Goal: Use online tool/utility: Utilize a website feature to perform a specific function

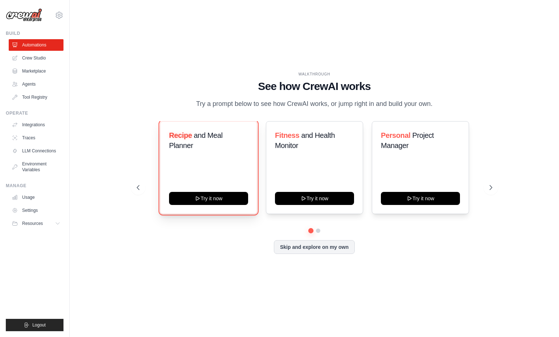
drag, startPoint x: 202, startPoint y: 201, endPoint x: 235, endPoint y: 153, distance: 57.9
click at [235, 153] on div "Recipe and Meal Planner Try it now" at bounding box center [208, 167] width 97 height 93
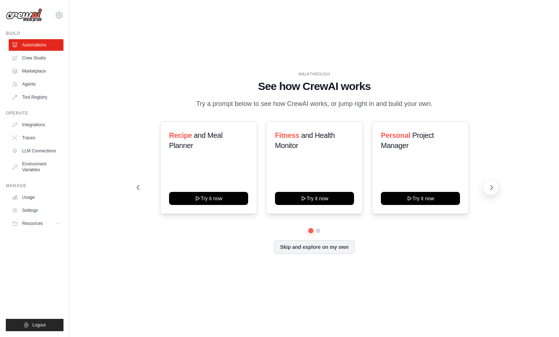
click at [492, 186] on icon at bounding box center [490, 187] width 7 height 7
click at [331, 249] on button "Skip and explore on my own" at bounding box center [314, 246] width 81 height 14
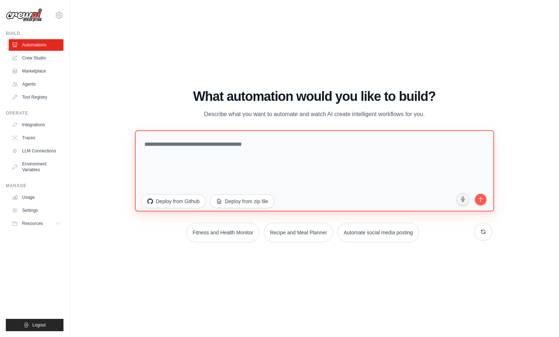
click at [229, 149] on textarea at bounding box center [314, 170] width 359 height 81
click at [236, 142] on textarea "*******" at bounding box center [314, 170] width 359 height 81
type textarea "*********"
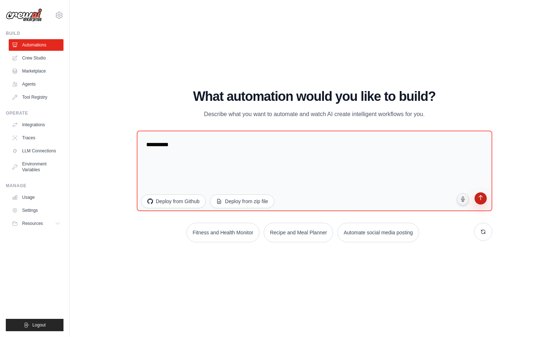
click at [480, 199] on icon "submit" at bounding box center [480, 197] width 4 height 5
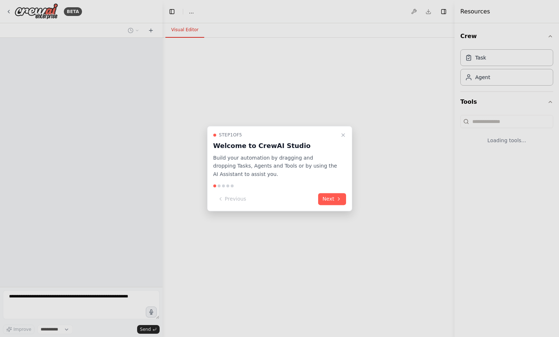
select select "****"
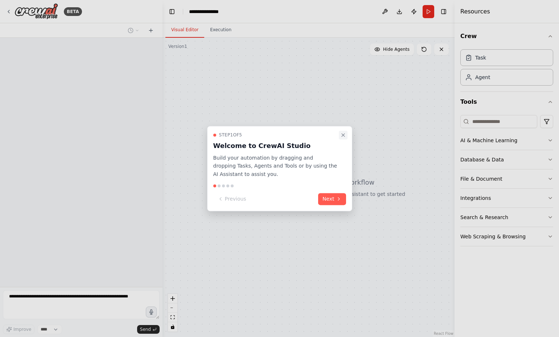
click at [345, 132] on icon "Close walkthrough" at bounding box center [343, 135] width 6 height 6
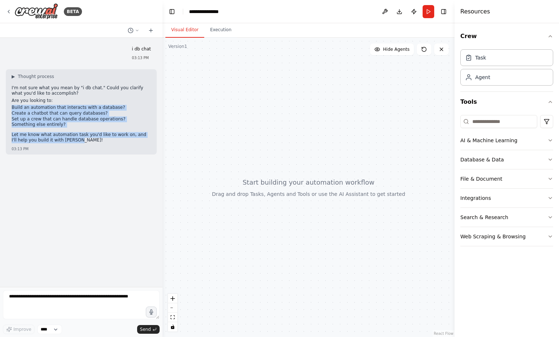
drag, startPoint x: 52, startPoint y: 140, endPoint x: 11, endPoint y: 108, distance: 52.1
click at [11, 108] on div "▶ Thought process I'm not sure what you mean by "i db chat." Could you clarify …" at bounding box center [81, 111] width 151 height 85
copy div "Build an automation that interacts with a database? Create a chatbot that can q…"
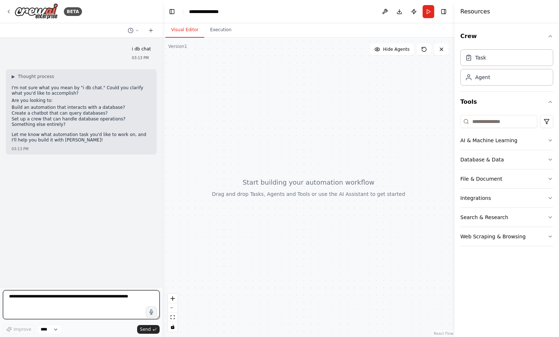
click at [61, 295] on textarea at bounding box center [81, 304] width 157 height 29
paste textarea "**********"
type textarea "**********"
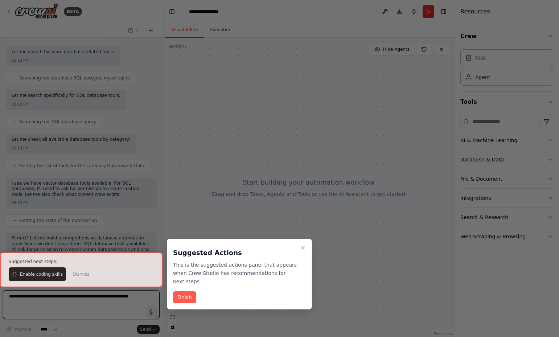
scroll to position [249, 0]
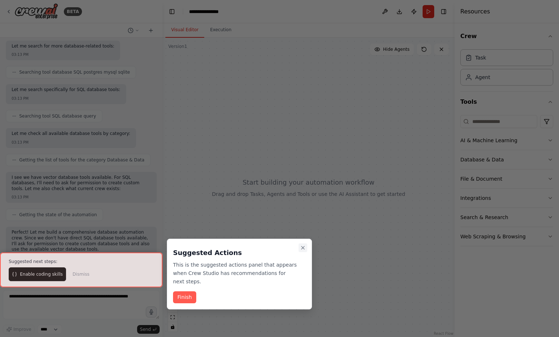
click at [301, 246] on icon "Close walkthrough" at bounding box center [303, 248] width 6 height 6
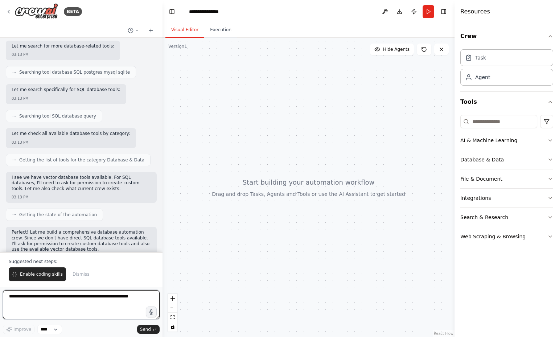
click at [71, 306] on textarea at bounding box center [81, 304] width 157 height 29
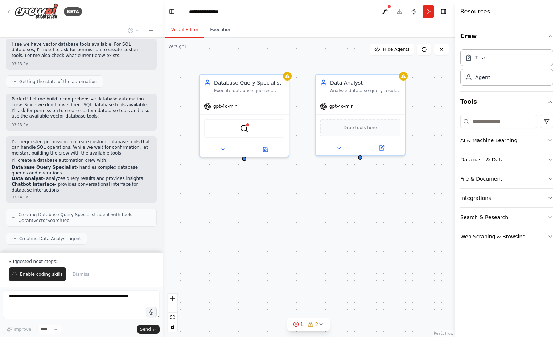
scroll to position [400, 0]
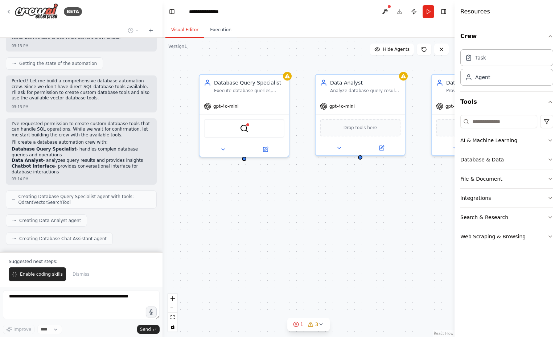
click at [100, 273] on div "Enable coding skills Dismiss" at bounding box center [81, 274] width 145 height 14
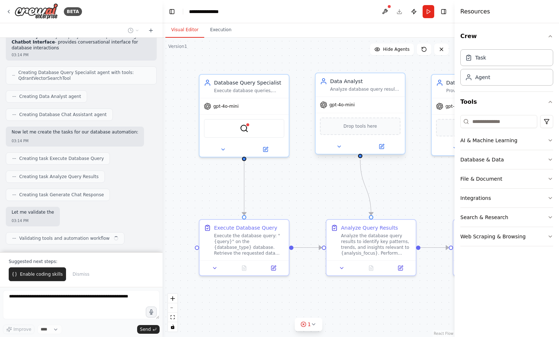
scroll to position [524, 0]
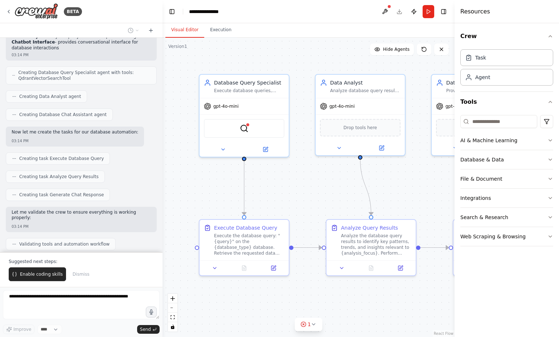
drag, startPoint x: 453, startPoint y: 289, endPoint x: 472, endPoint y: 285, distance: 19.6
click at [472, 285] on div "Resources Crew Task Agent Tools AI & Machine Learning Database & Data File & Do…" at bounding box center [506, 168] width 104 height 337
click at [502, 64] on div "Task" at bounding box center [506, 57] width 93 height 17
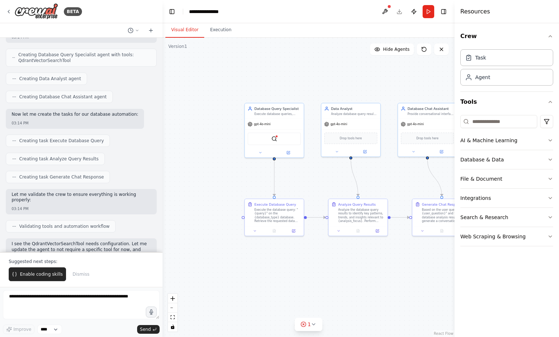
scroll to position [604, 0]
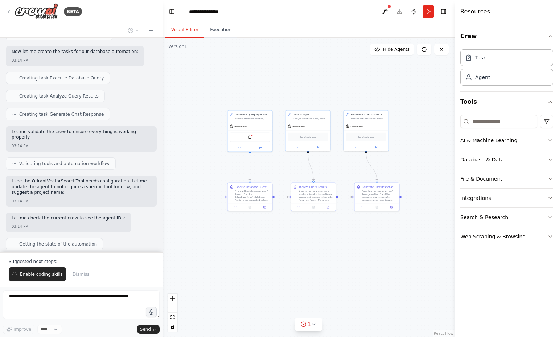
drag, startPoint x: 316, startPoint y: 178, endPoint x: 279, endPoint y: 172, distance: 38.3
click at [279, 172] on div ".deletable-edge-delete-btn { width: 20px; height: 20px; border: 0px solid #ffff…" at bounding box center [308, 187] width 292 height 299
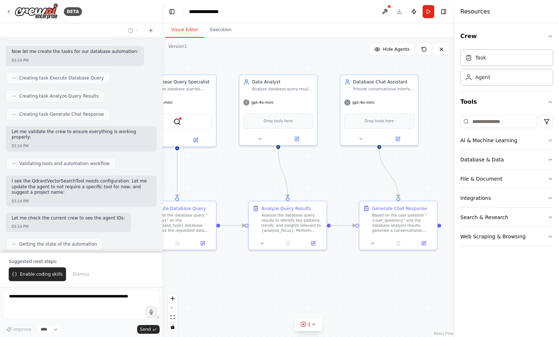
drag, startPoint x: 388, startPoint y: 175, endPoint x: 343, endPoint y: 182, distance: 45.4
click at [343, 182] on div ".deletable-edge-delete-btn { width: 20px; height: 20px; border: 0px solid #ffff…" at bounding box center [308, 187] width 292 height 299
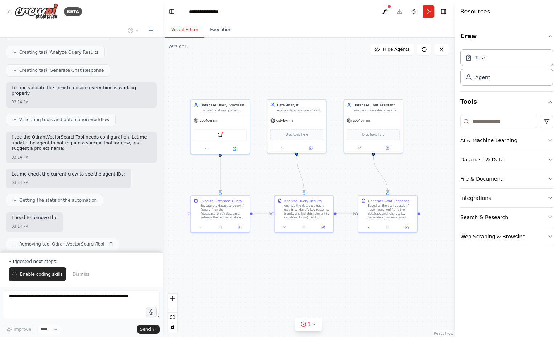
scroll to position [653, 0]
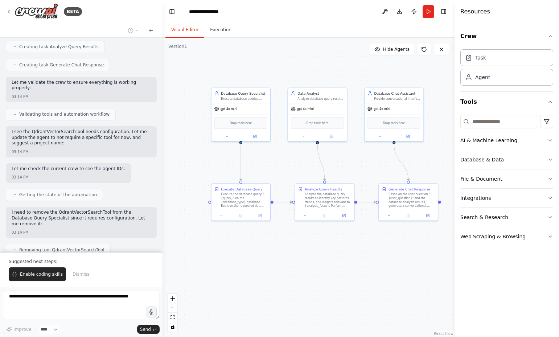
drag, startPoint x: 258, startPoint y: 188, endPoint x: 279, endPoint y: 176, distance: 23.7
click at [279, 176] on div ".deletable-edge-delete-btn { width: 20px; height: 20px; border: 0px solid #ffff…" at bounding box center [308, 187] width 292 height 299
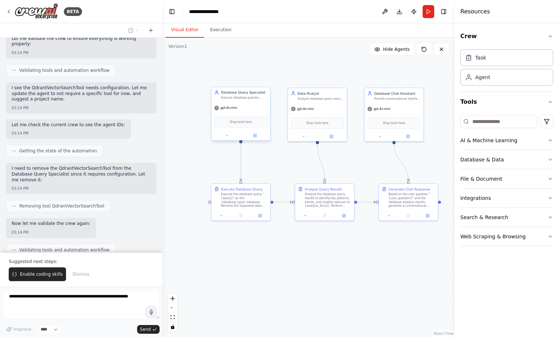
click at [243, 129] on div "Drop tools here" at bounding box center [240, 121] width 59 height 17
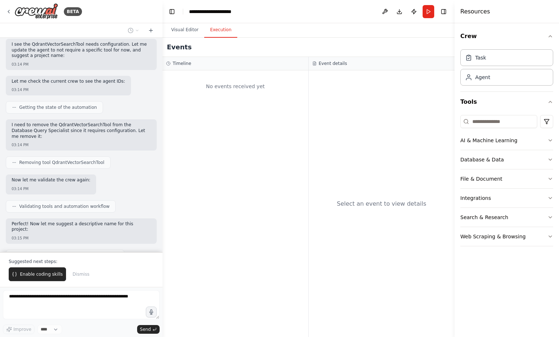
click at [216, 31] on button "Execution" at bounding box center [220, 29] width 33 height 15
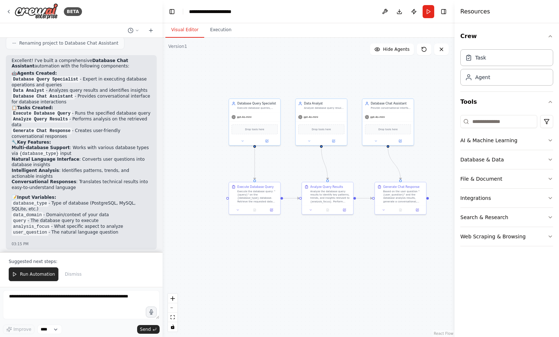
click at [186, 32] on button "Visual Editor" at bounding box center [184, 29] width 39 height 15
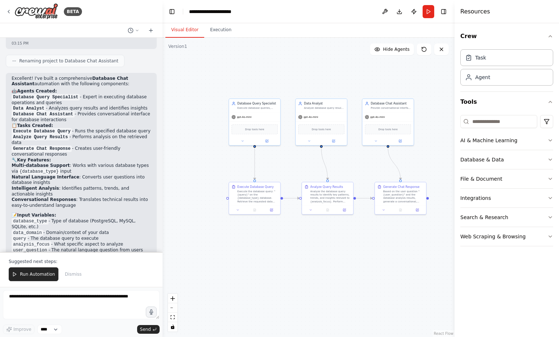
scroll to position [972, 0]
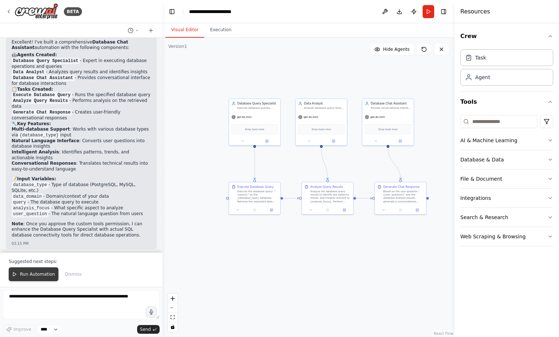
click at [17, 274] on button "Run Automation" at bounding box center [34, 274] width 50 height 14
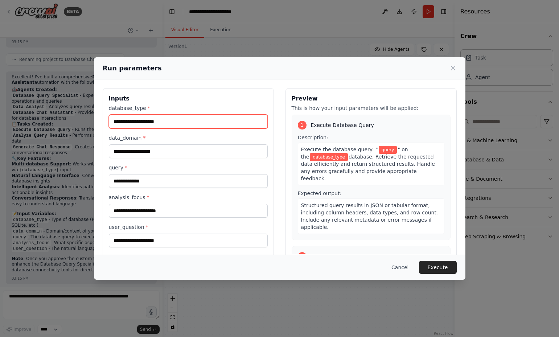
click at [171, 119] on input "database_type *" at bounding box center [188, 122] width 159 height 14
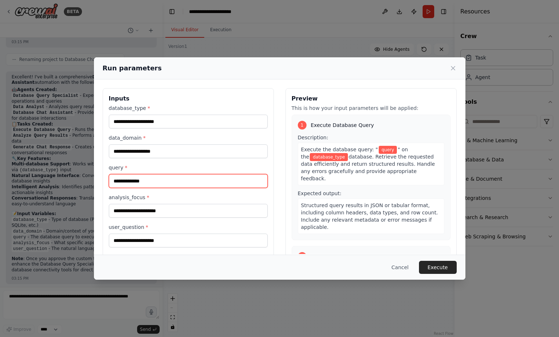
click at [173, 182] on input "query *" at bounding box center [188, 181] width 159 height 14
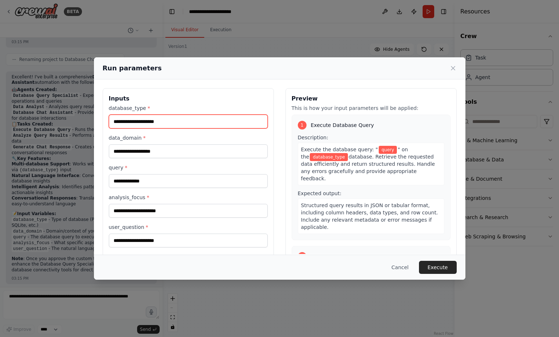
click at [168, 122] on input "database_type *" at bounding box center [188, 122] width 159 height 14
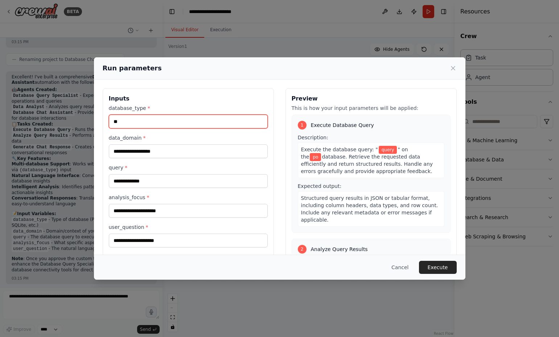
type input "**"
click at [54, 141] on div "Run parameters Inputs database_type * ** data_domain * query * analysis_focus *…" at bounding box center [279, 168] width 559 height 337
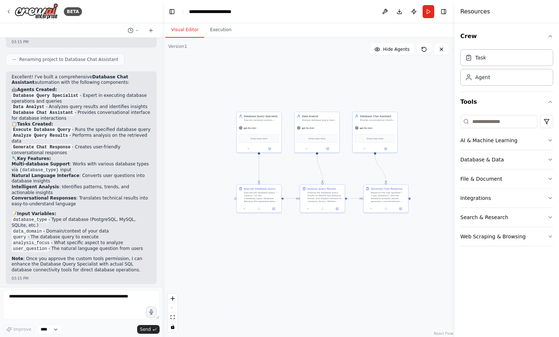
click at [92, 217] on li "database_type - Type of database (PostgreSQL, MySQL, SQLite, etc.)" at bounding box center [81, 223] width 139 height 12
copy li "PostgreSQL"
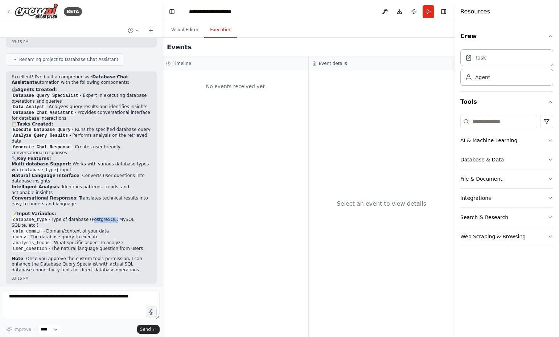
click at [213, 26] on button "Execution" at bounding box center [220, 29] width 33 height 15
click at [177, 30] on button "Visual Editor" at bounding box center [184, 29] width 39 height 15
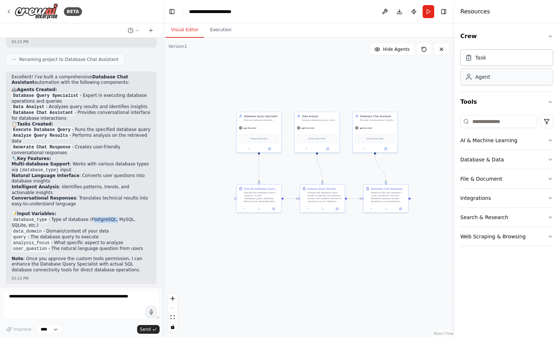
click at [489, 79] on div "Agent" at bounding box center [482, 76] width 15 height 7
click at [534, 161] on button "Database & Data" at bounding box center [506, 159] width 93 height 19
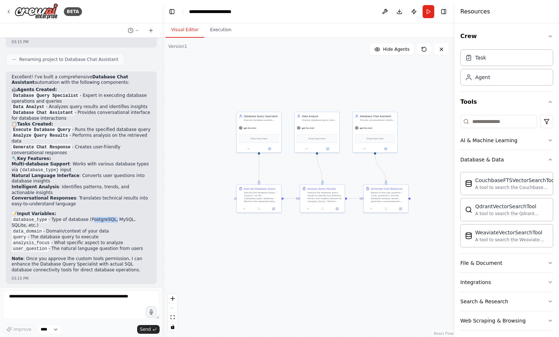
click at [387, 256] on div ".deletable-edge-delete-btn { width: 20px; height: 20px; border: 0px solid #ffff…" at bounding box center [308, 187] width 292 height 299
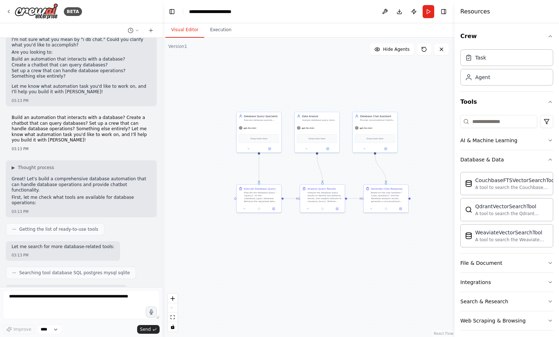
scroll to position [31, 0]
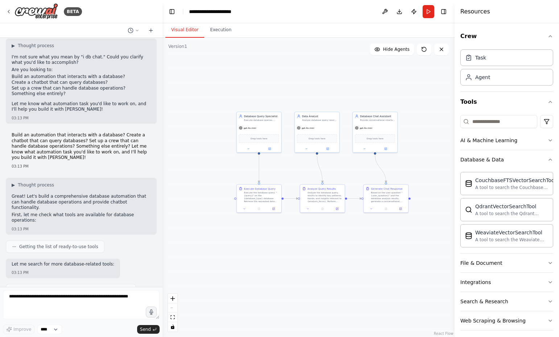
click at [428, 12] on button "Run" at bounding box center [428, 11] width 12 height 13
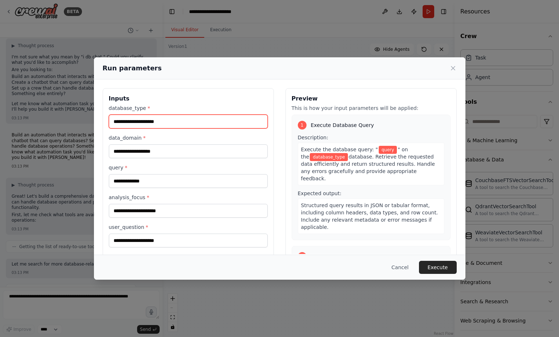
click at [138, 118] on input "database_type *" at bounding box center [188, 122] width 159 height 14
paste input "**********"
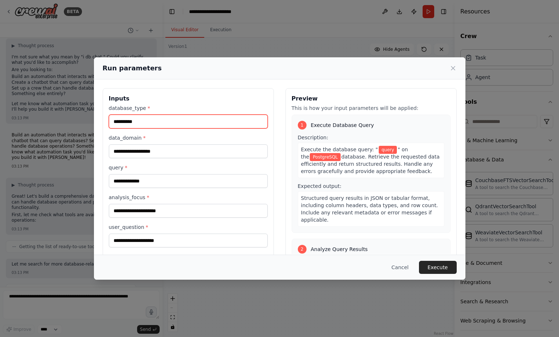
type input "**********"
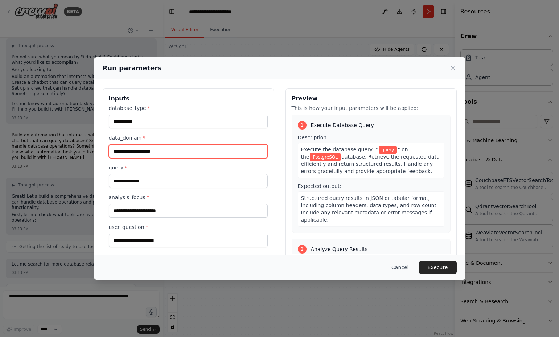
click at [160, 151] on input "data_domain *" at bounding box center [188, 151] width 159 height 14
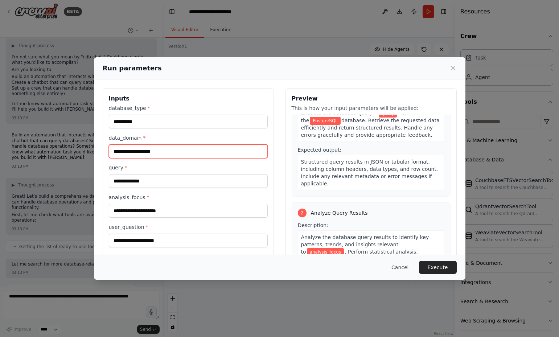
scroll to position [0, 0]
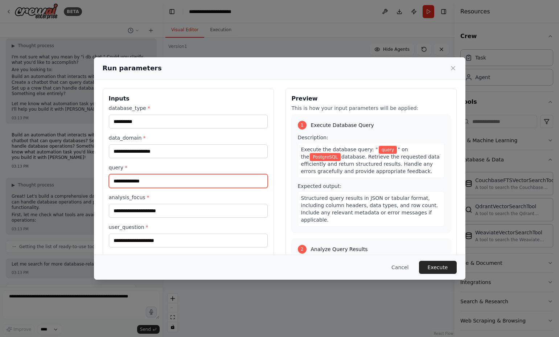
click at [188, 179] on input "query *" at bounding box center [188, 181] width 159 height 14
type input "**********"
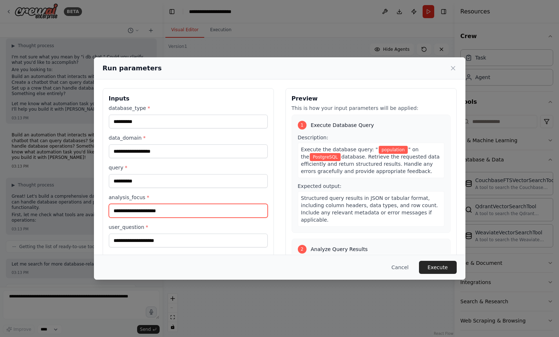
click at [173, 211] on input "analysis_focus *" at bounding box center [188, 211] width 159 height 14
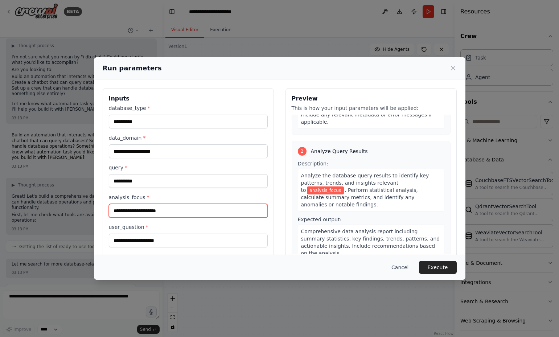
scroll to position [109, 0]
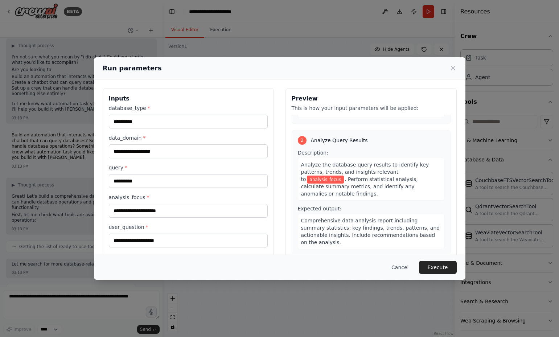
click at [344, 175] on span "analysis_focus" at bounding box center [325, 179] width 37 height 8
copy span "analysis_focus"
click at [182, 208] on input "analysis_focus *" at bounding box center [188, 211] width 159 height 14
paste input "**********"
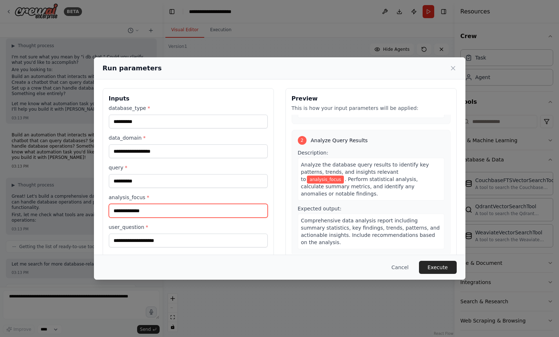
type input "**********"
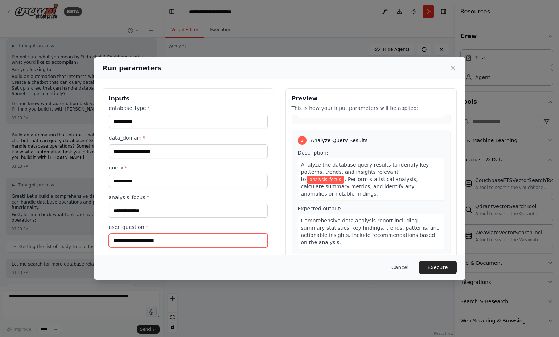
click at [172, 241] on input "user_question *" at bounding box center [188, 240] width 159 height 14
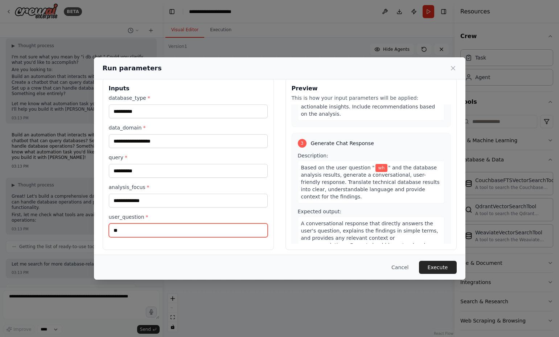
scroll to position [14, 0]
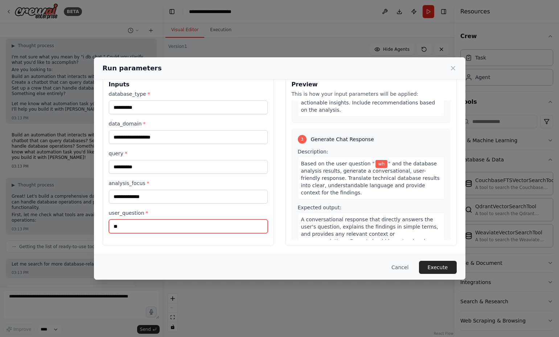
type input "*"
type input "********"
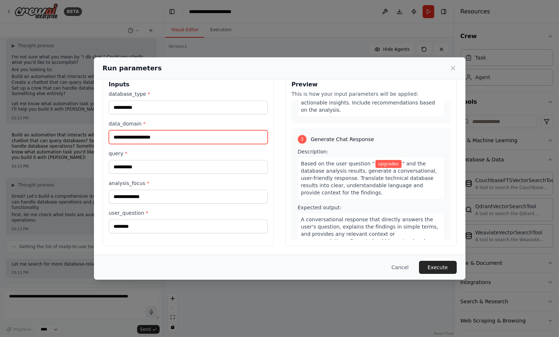
click at [177, 136] on input "data_domain *" at bounding box center [188, 137] width 159 height 14
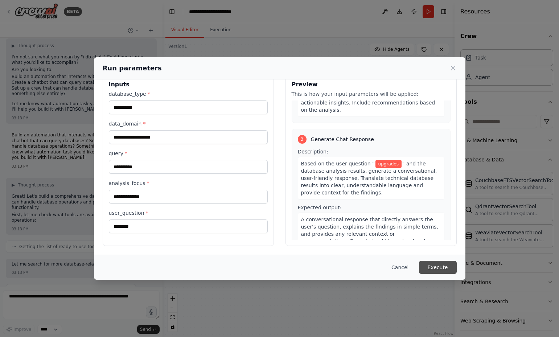
click at [439, 267] on button "Execute" at bounding box center [438, 267] width 38 height 13
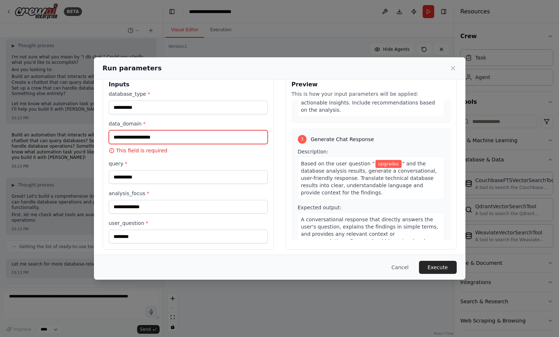
click at [135, 136] on input "data_domain *" at bounding box center [188, 137] width 159 height 14
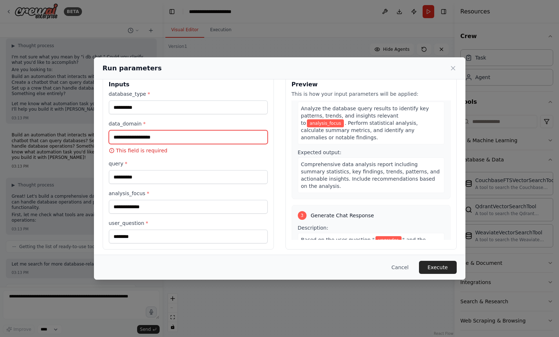
scroll to position [227, 0]
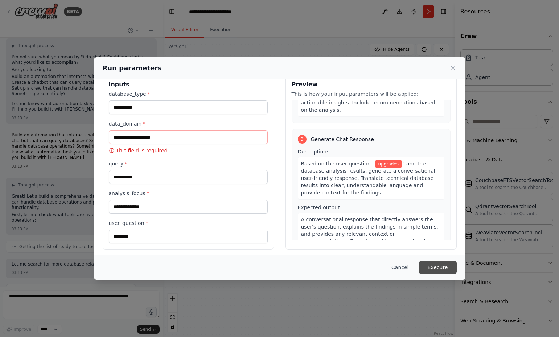
click at [439, 267] on button "Execute" at bounding box center [438, 267] width 38 height 13
click at [157, 138] on input "data_domain *" at bounding box center [188, 137] width 159 height 14
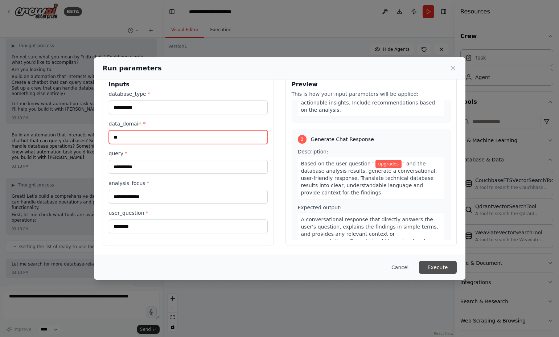
type input "**"
click at [443, 267] on button "Execute" at bounding box center [438, 267] width 38 height 13
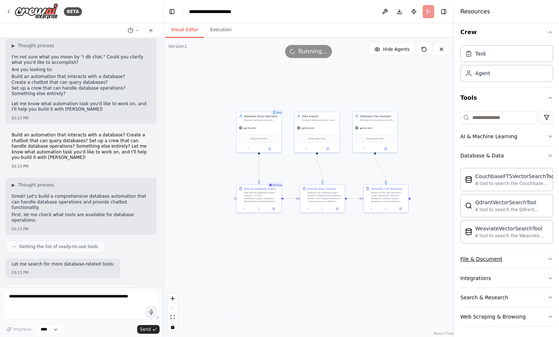
scroll to position [5, 0]
